Goal: Book appointment/travel/reservation

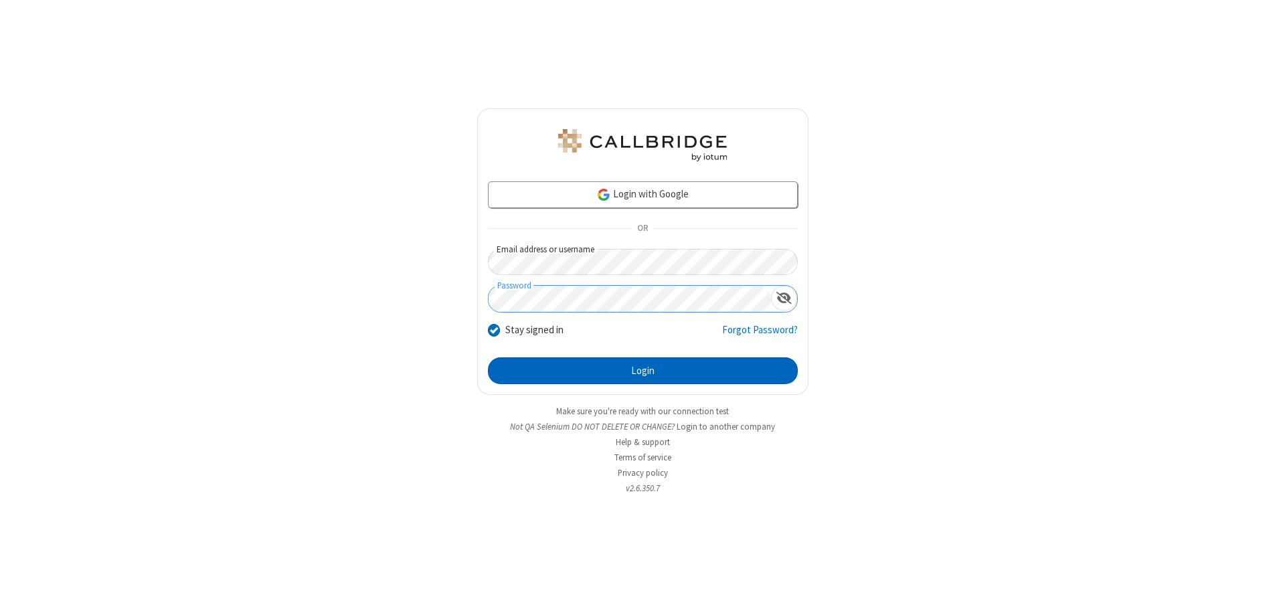
click at [642, 371] on button "Login" at bounding box center [643, 370] width 310 height 27
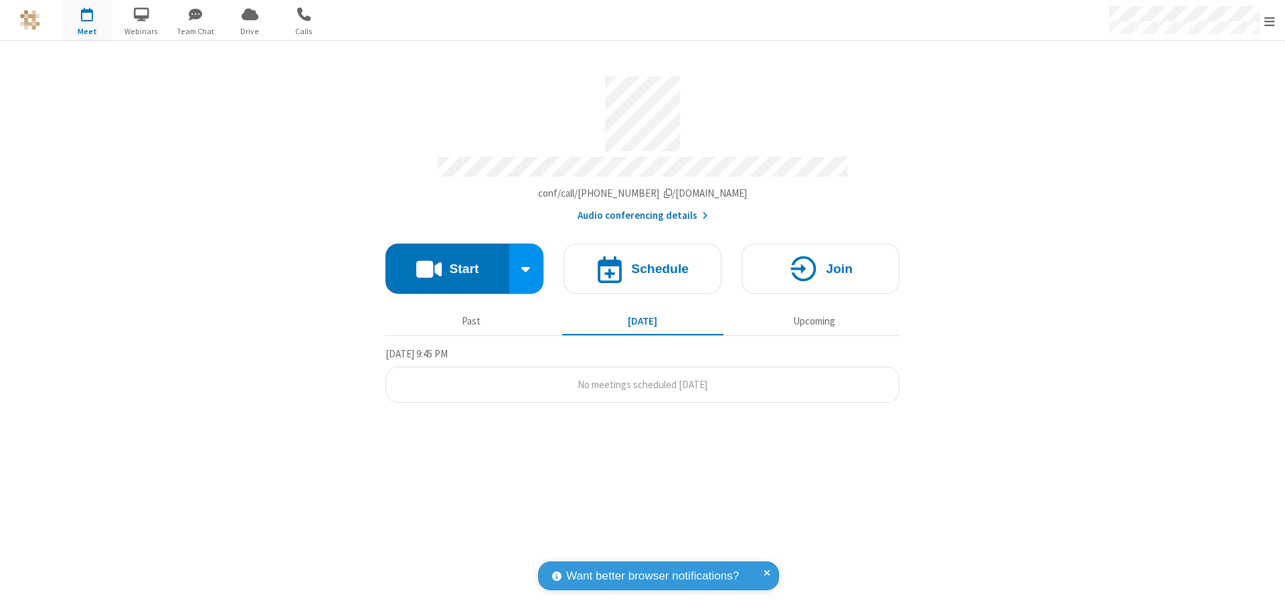
click at [1269, 21] on span "Open menu" at bounding box center [1269, 21] width 11 height 13
click at [87, 20] on span "button" at bounding box center [87, 14] width 50 height 23
click at [642, 262] on h4 "Schedule" at bounding box center [660, 268] width 58 height 13
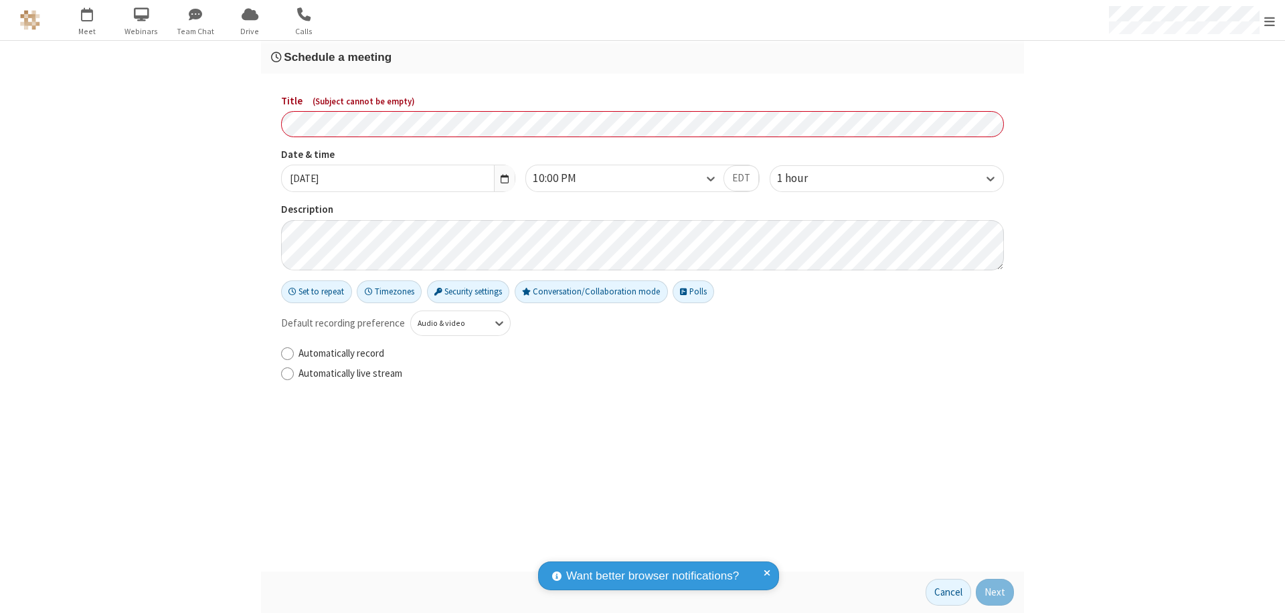
click at [642, 57] on h3 "Schedule a meeting" at bounding box center [642, 57] width 743 height 13
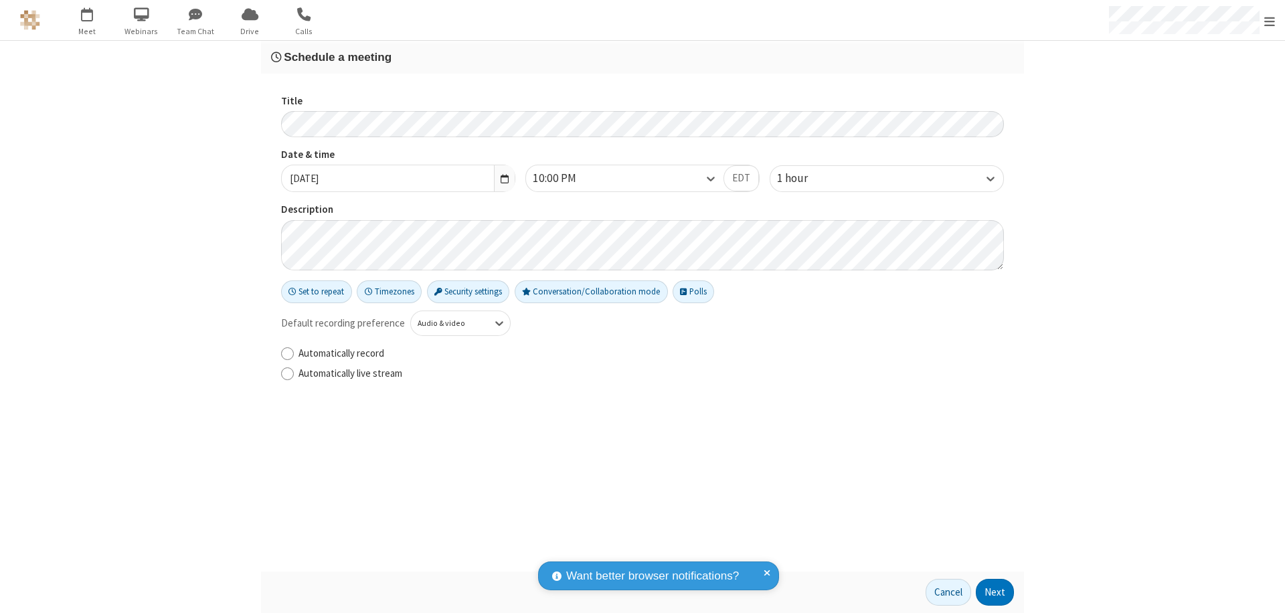
click at [995, 592] on button "Next" at bounding box center [995, 592] width 38 height 27
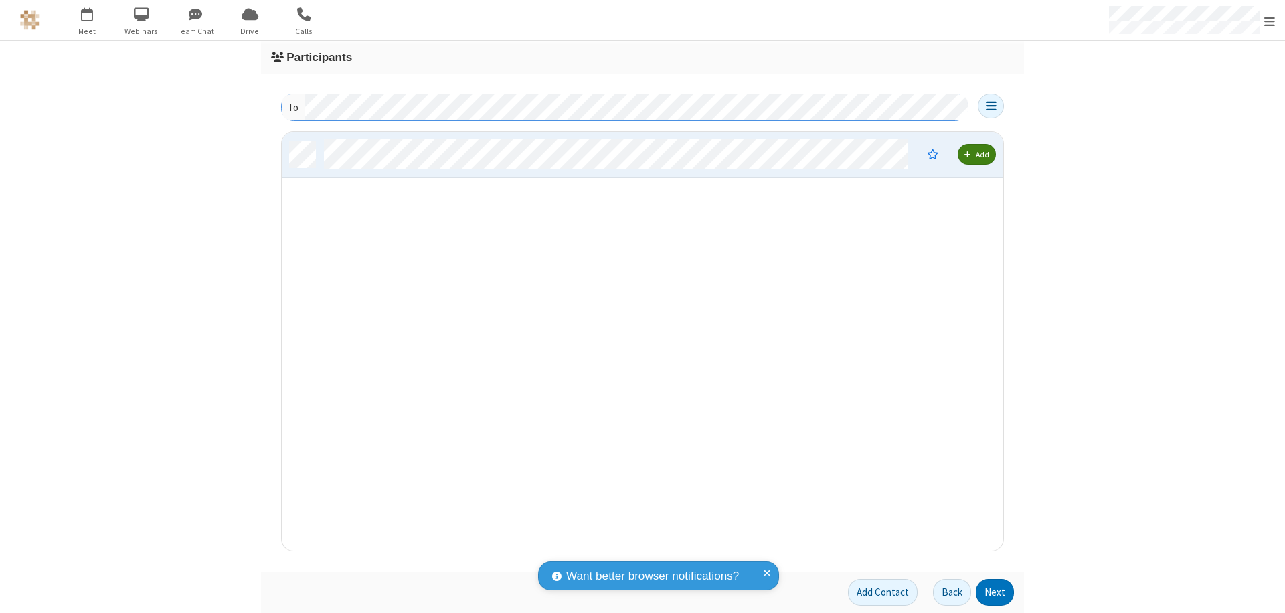
scroll to position [409, 711]
click at [995, 592] on button "Next" at bounding box center [995, 592] width 38 height 27
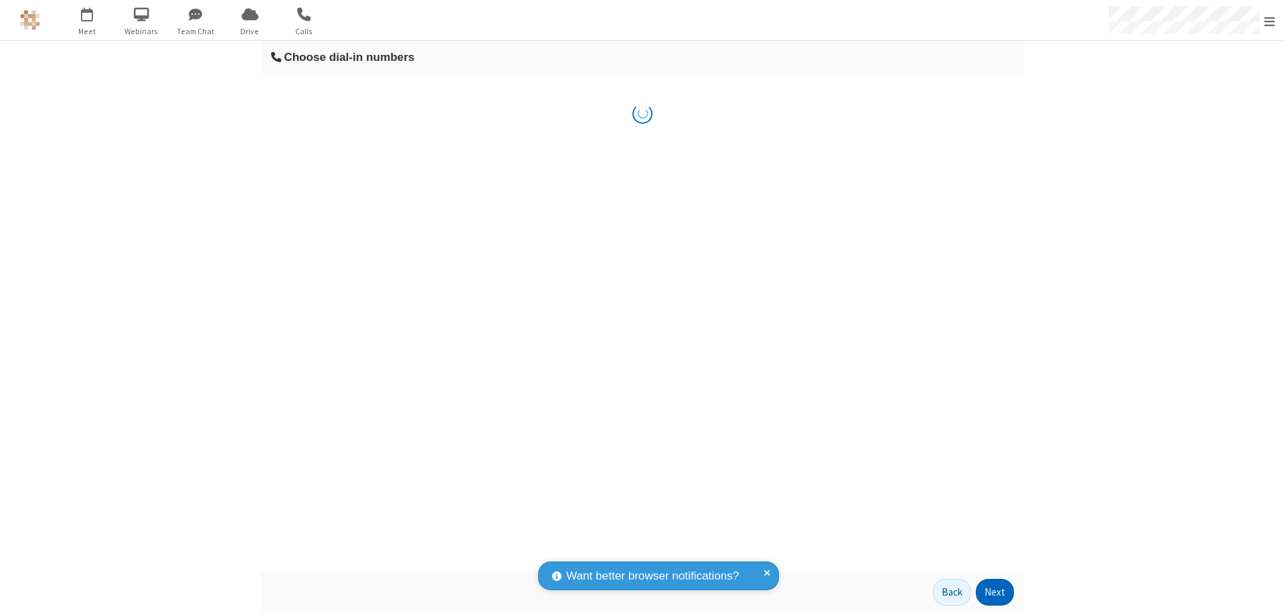
click at [995, 592] on button "Next" at bounding box center [995, 592] width 38 height 27
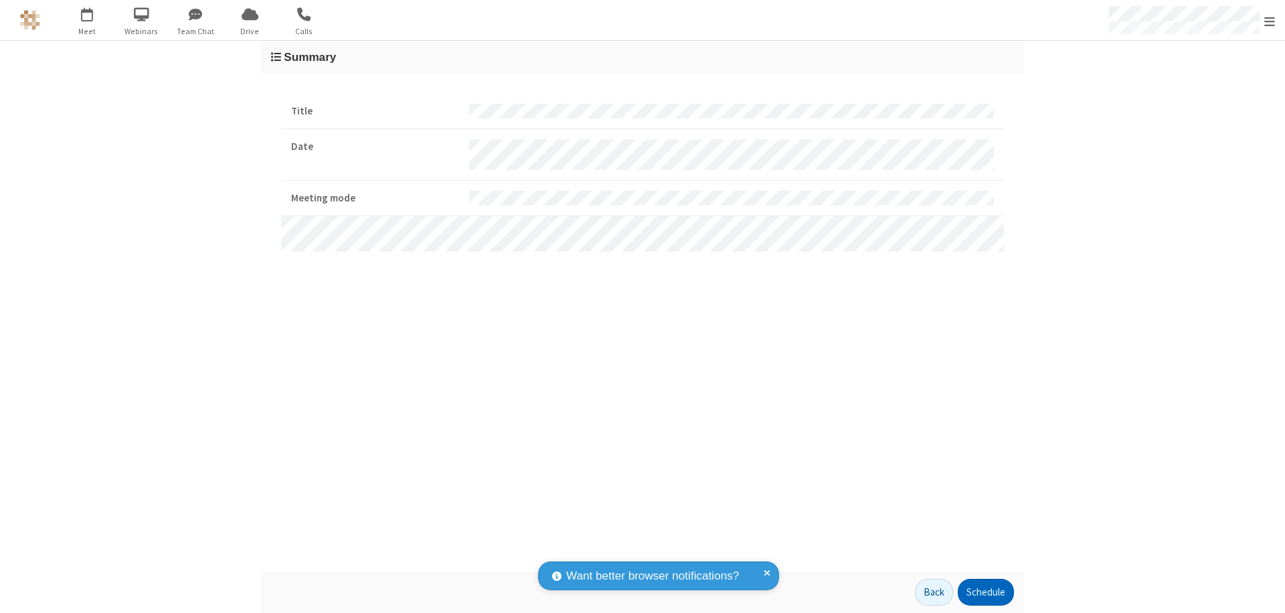
click at [985, 592] on button "Schedule" at bounding box center [985, 592] width 56 height 27
